Goal: Find specific page/section

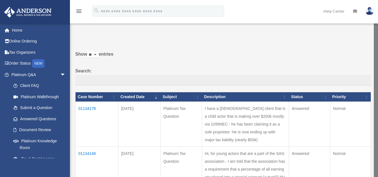
scroll to position [24, 0]
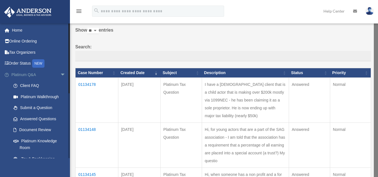
click at [32, 76] on link "Platinum Q&A arrow_drop_down" at bounding box center [39, 74] width 70 height 11
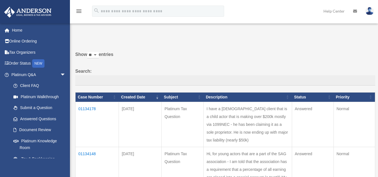
click at [34, 141] on link "Platinum Knowledge Room" at bounding box center [40, 144] width 64 height 18
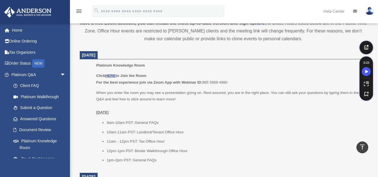
scroll to position [207, 0]
click at [111, 74] on u "HERE" at bounding box center [110, 76] width 10 height 4
